Goal: Transaction & Acquisition: Subscribe to service/newsletter

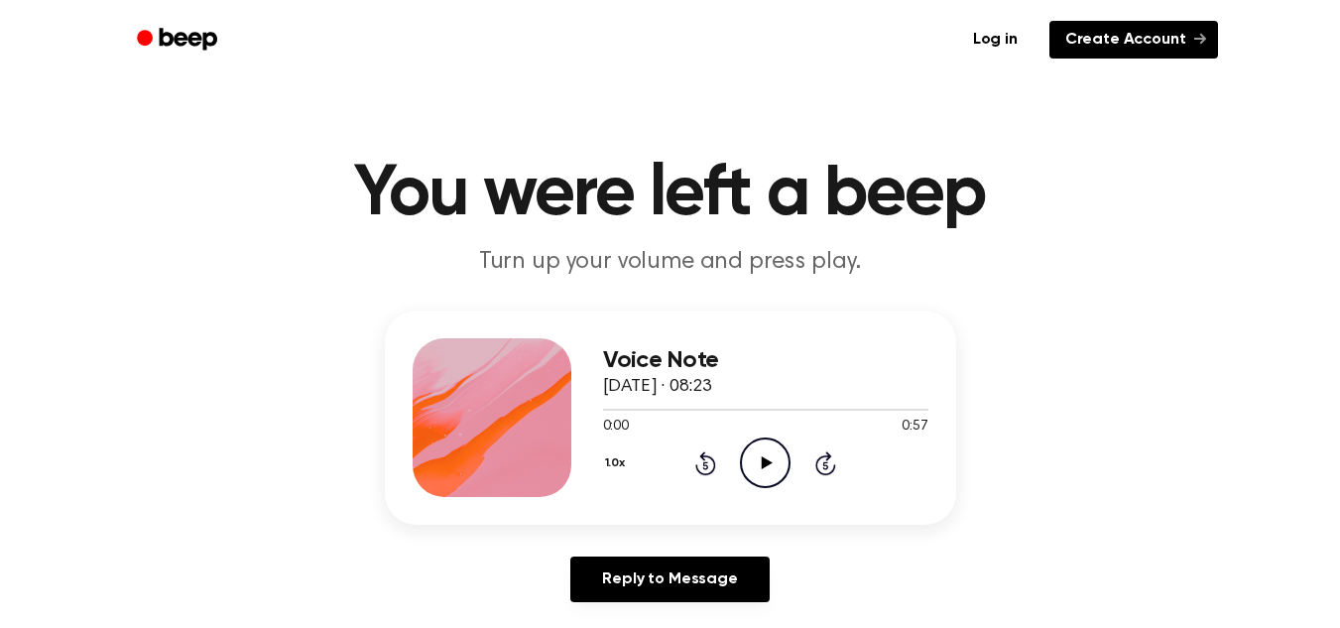
click at [1096, 56] on link "Create Account" at bounding box center [1134, 40] width 169 height 38
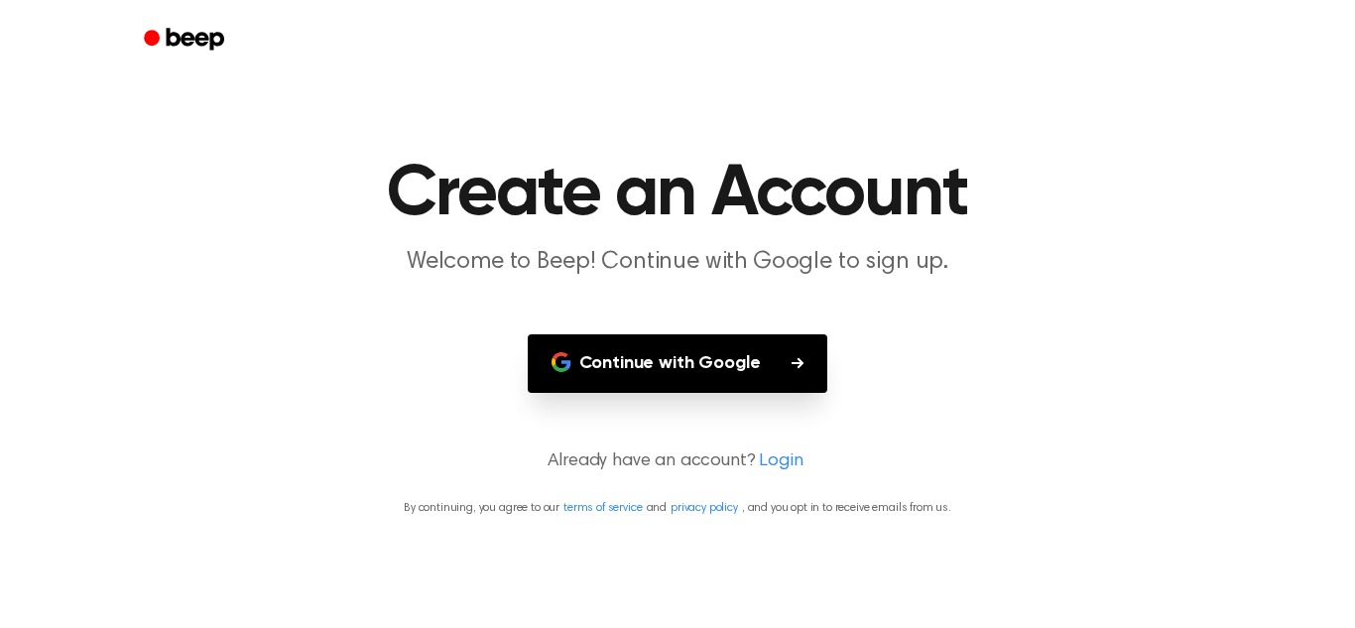
click at [757, 355] on button "Continue with Google" at bounding box center [678, 363] width 301 height 59
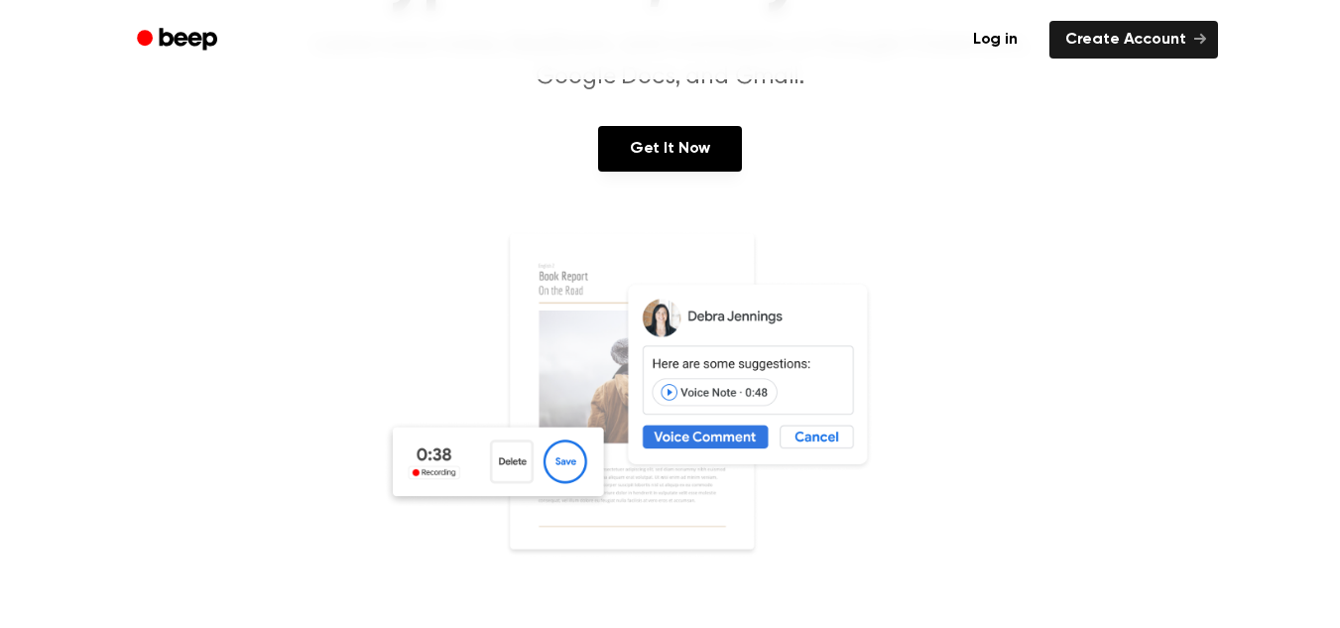
scroll to position [210, 0]
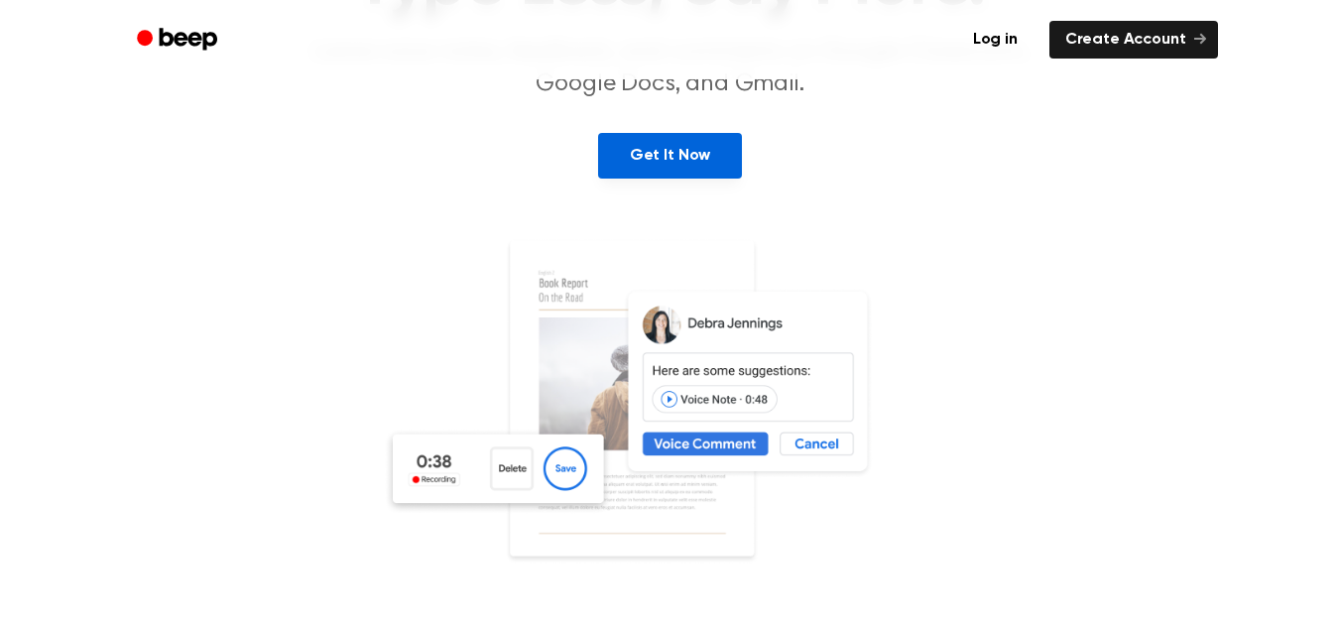
click at [660, 133] on link "Get It Now" at bounding box center [670, 156] width 144 height 46
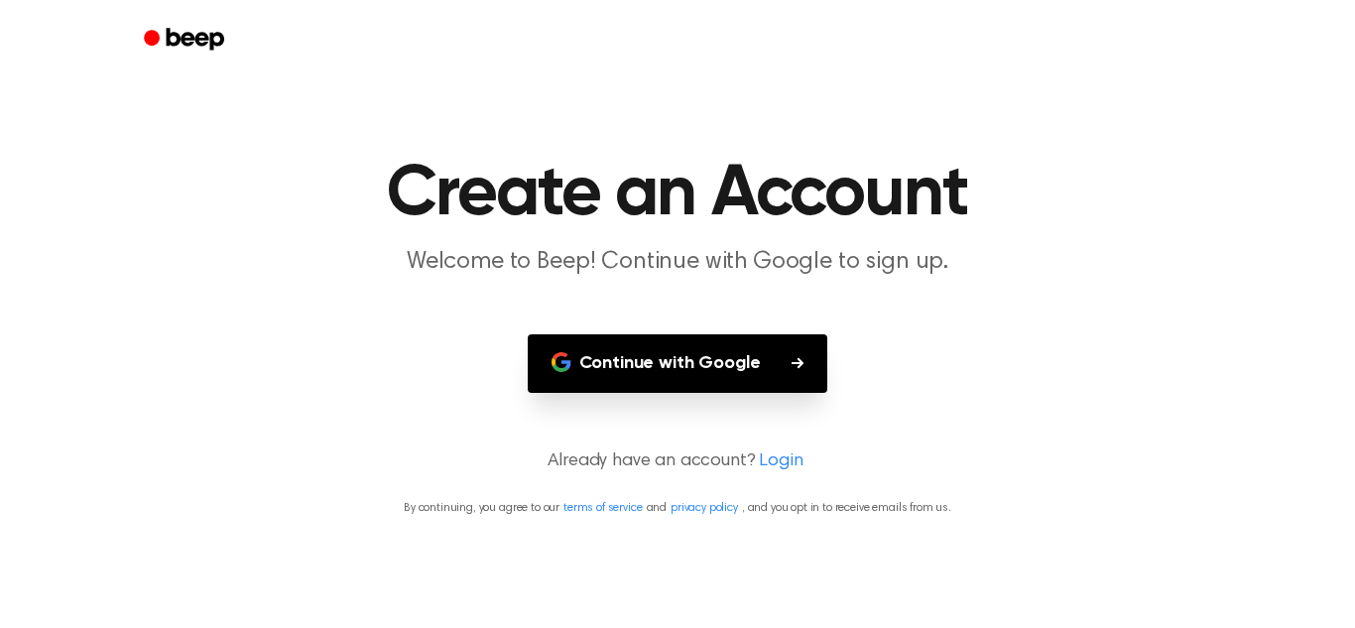
click at [792, 468] on link "Login" at bounding box center [781, 461] width 44 height 27
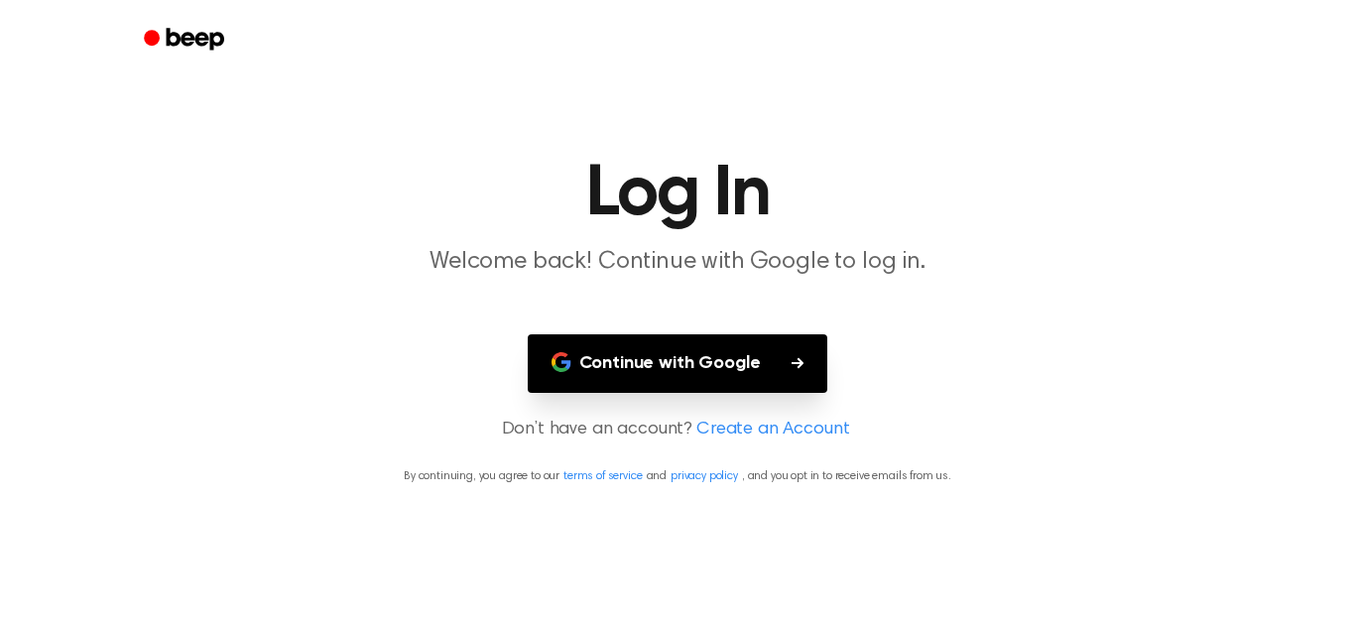
click at [792, 436] on link "Create an Account" at bounding box center [773, 430] width 153 height 27
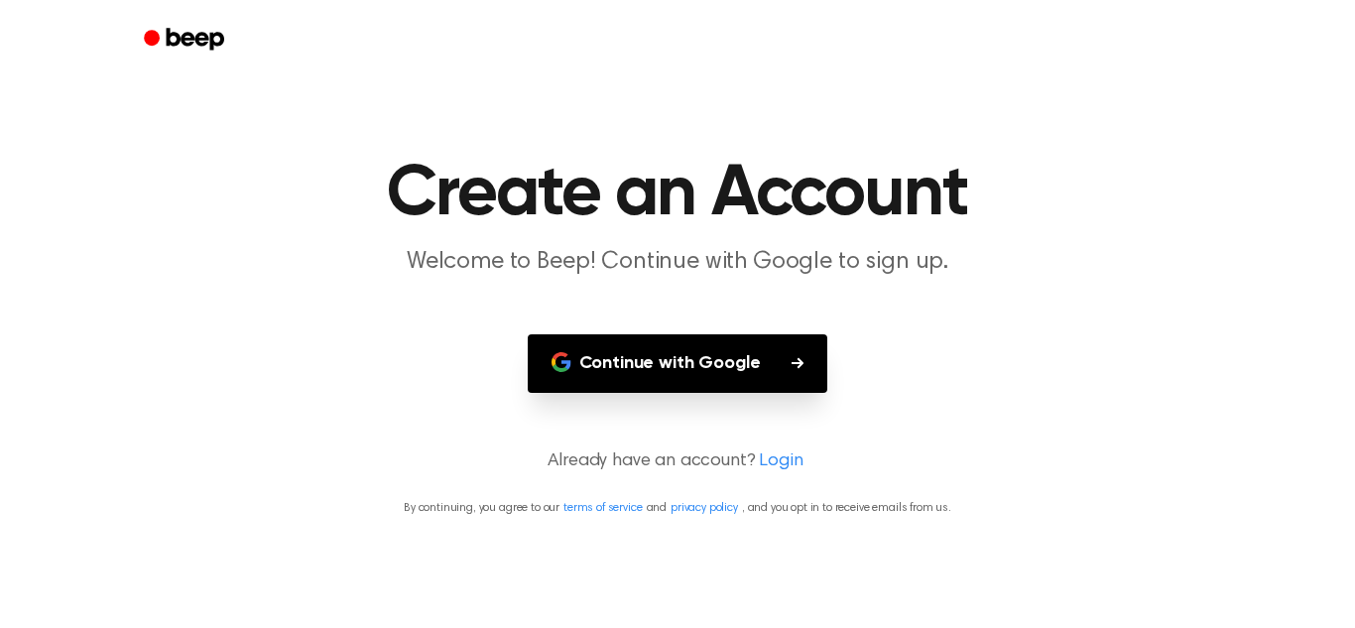
click at [778, 453] on link "Login" at bounding box center [781, 461] width 44 height 27
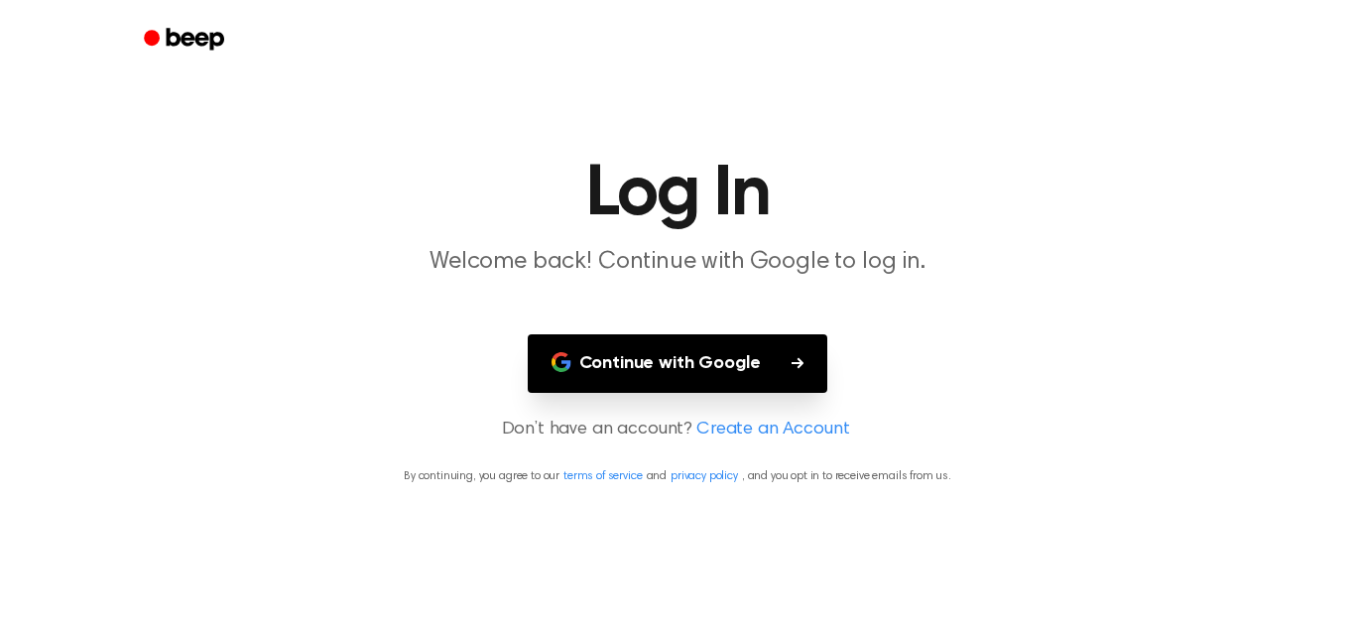
click at [765, 407] on main "Log In Welcome back! Continue with Google to log in. Continue with Google Don’t…" at bounding box center [677, 314] width 1355 height 628
click at [764, 389] on button "Continue with Google" at bounding box center [678, 363] width 301 height 59
click at [764, 378] on button "Continue with Google" at bounding box center [678, 363] width 301 height 59
